Goal: Find specific page/section: Find specific page/section

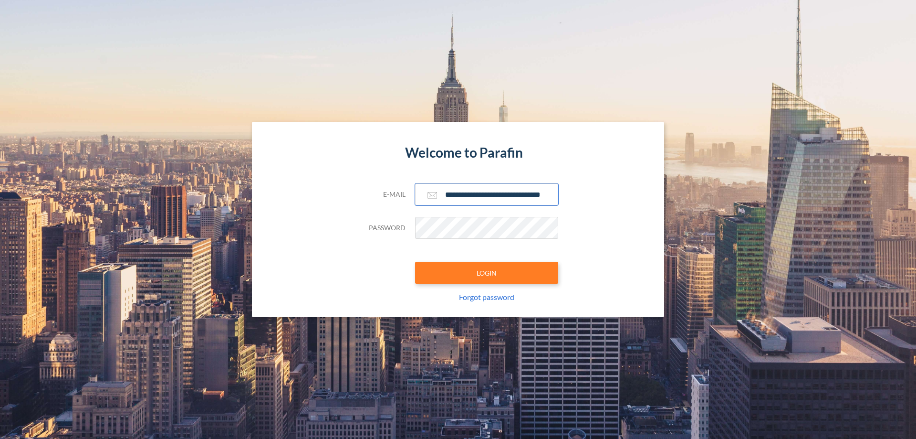
type input "**********"
click at [487, 272] on button "LOGIN" at bounding box center [486, 272] width 143 height 22
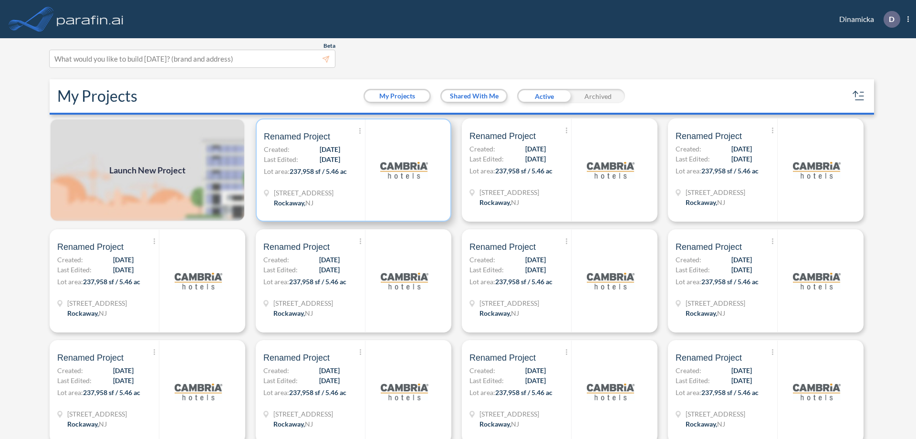
scroll to position [2, 0]
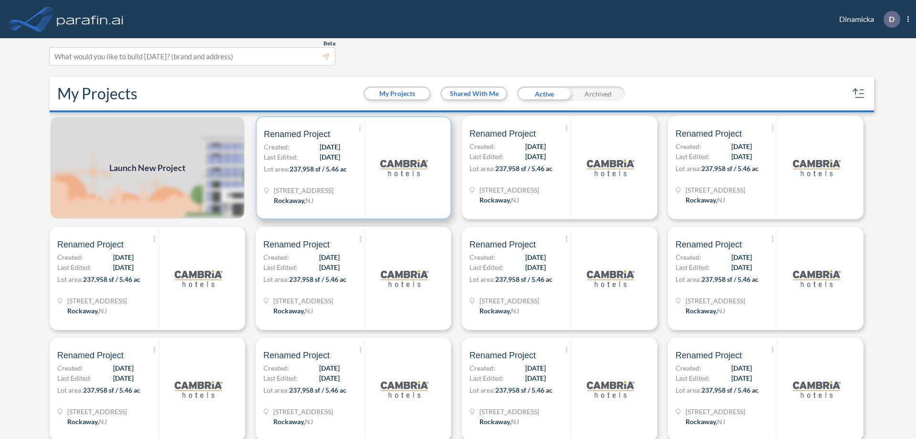
click at [352, 167] on p "Lot area: 237,958 sf / 5.46 ac" at bounding box center [314, 171] width 101 height 14
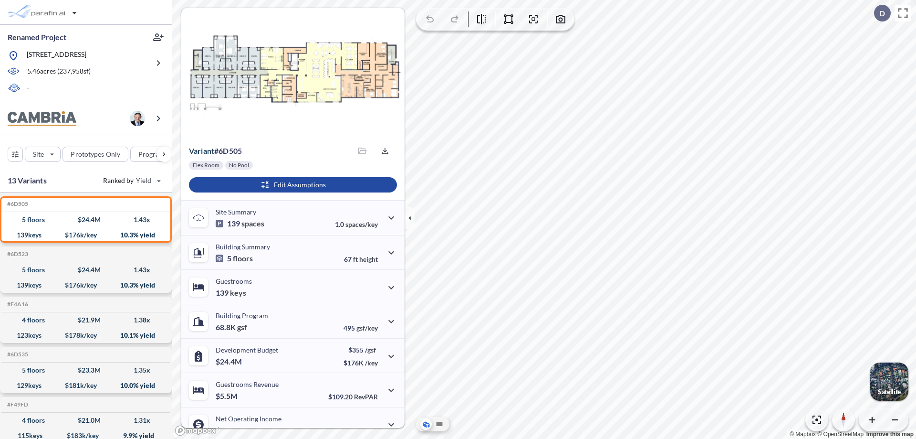
scroll to position [48, 0]
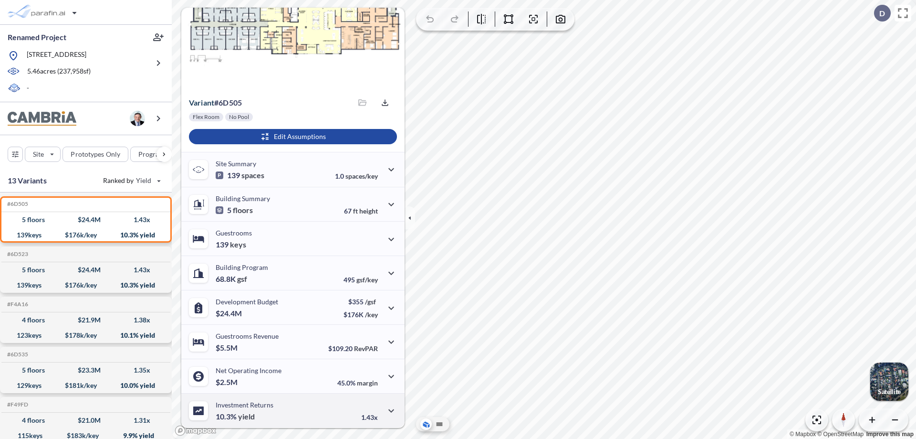
click at [292, 410] on div "Investment Returns 10.3% yield 1.43x" at bounding box center [292, 410] width 223 height 34
